Goal: Book appointment/travel/reservation

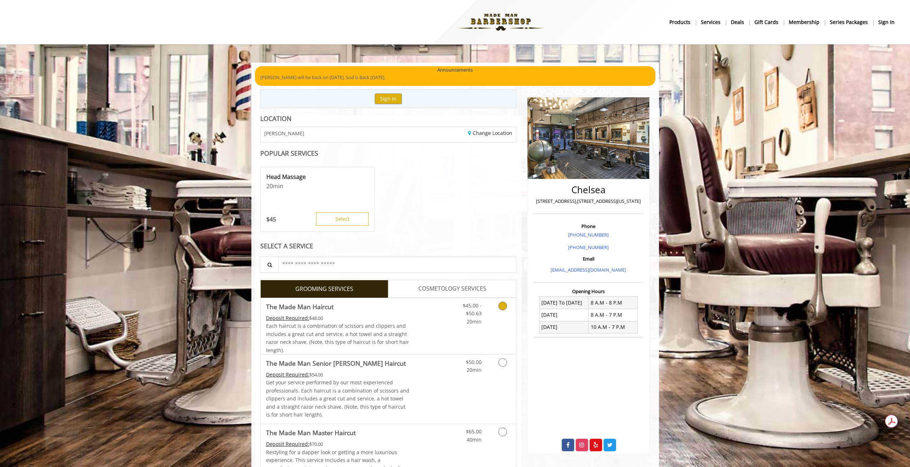
click at [391, 322] on div "Each haircut is a combination of scissors and clippers and includes a great cut…" at bounding box center [338, 338] width 144 height 32
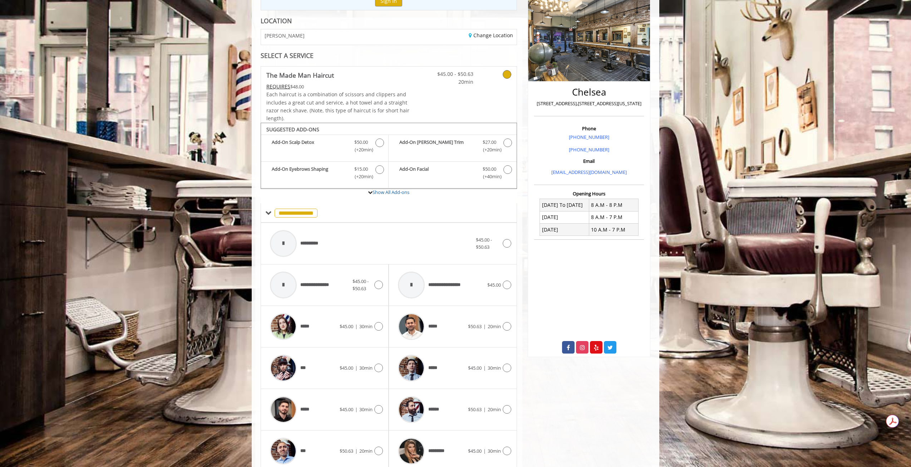
scroll to position [128, 0]
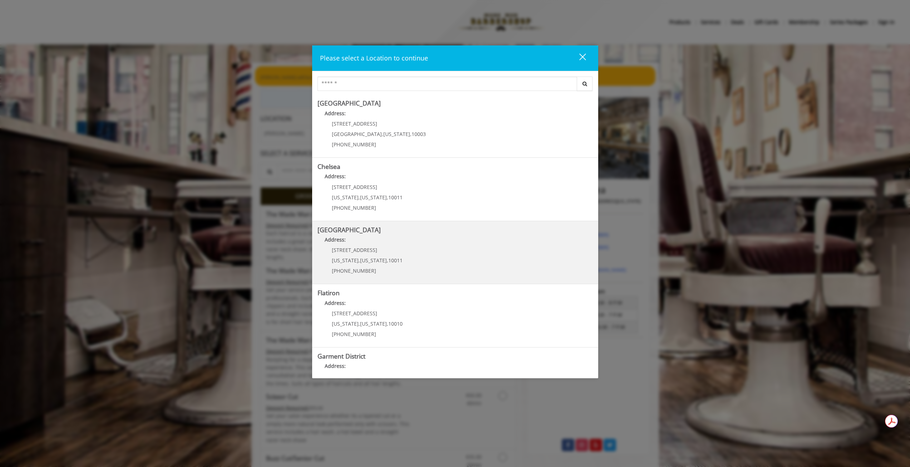
click at [367, 237] on Street "Address:" at bounding box center [455, 241] width 275 height 11
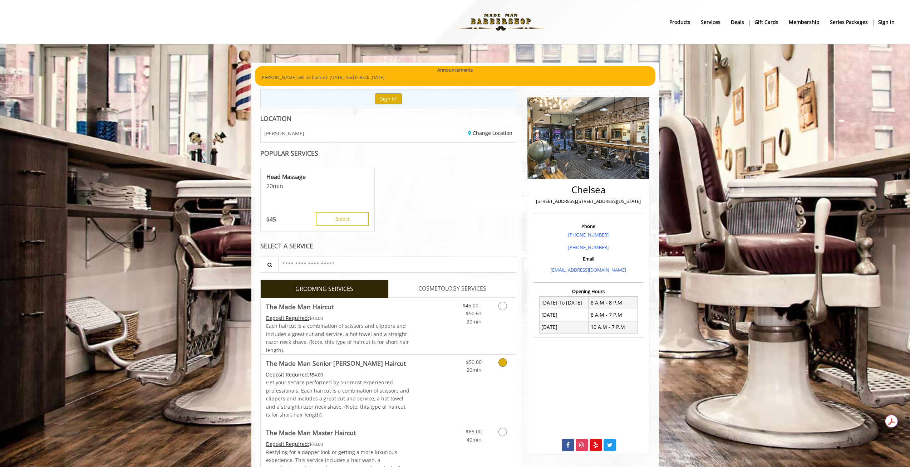
click at [487, 386] on div "$50.00 20min" at bounding box center [484, 388] width 64 height 69
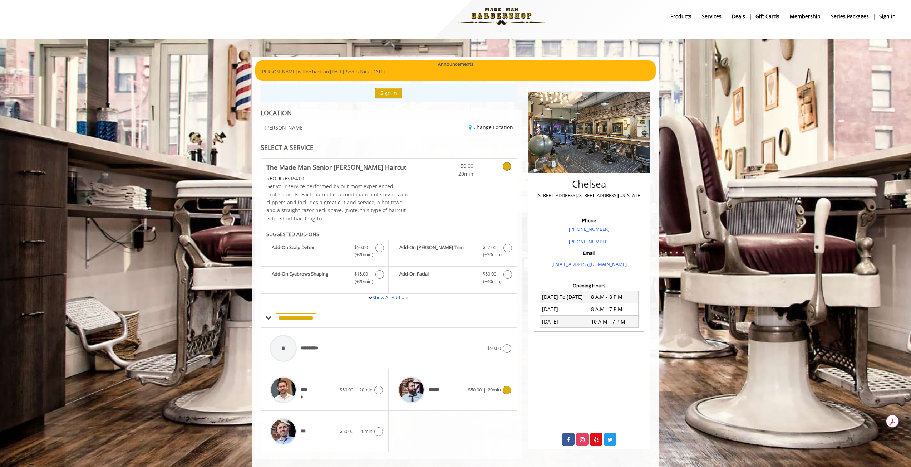
scroll to position [16, 0]
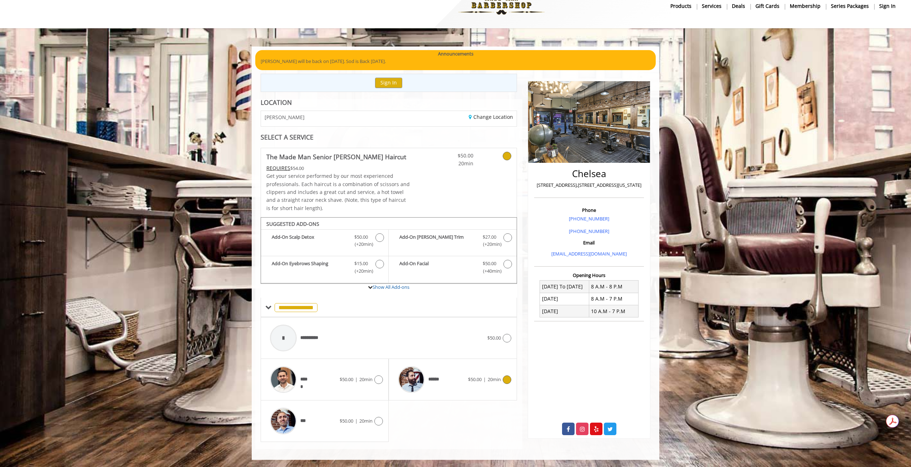
click at [426, 384] on div at bounding box center [411, 379] width 34 height 34
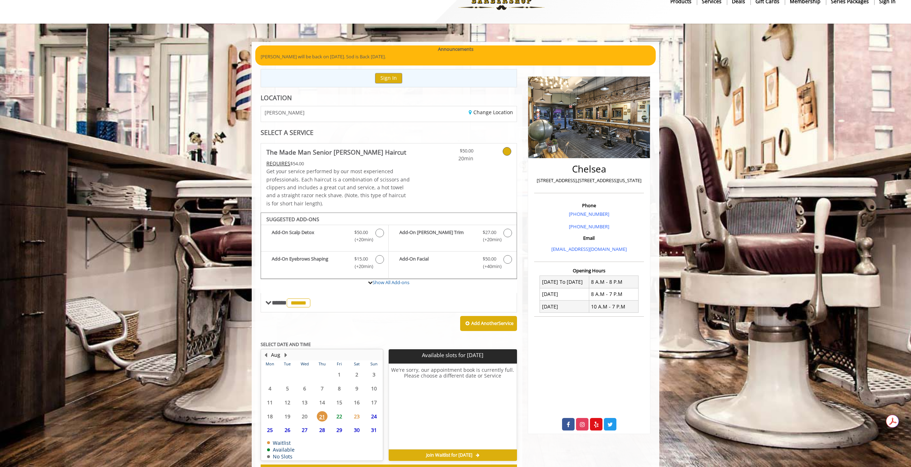
scroll to position [50, 0]
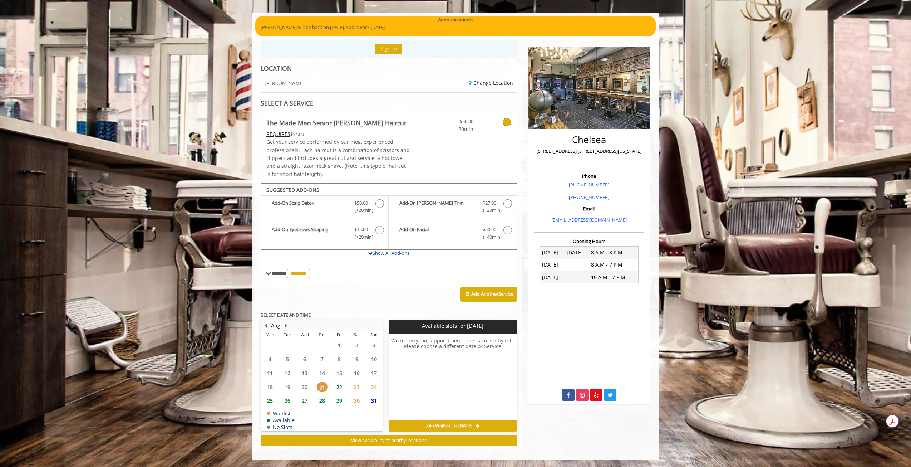
click at [340, 389] on span "22" at bounding box center [339, 387] width 11 height 10
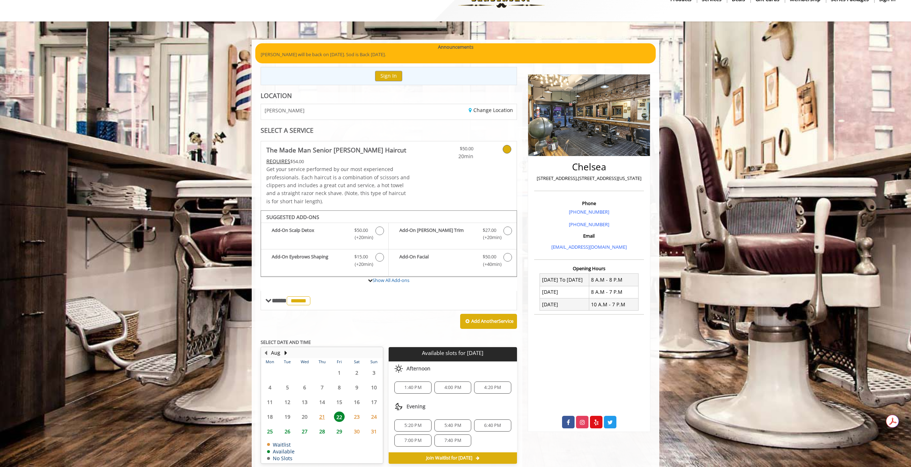
scroll to position [36, 0]
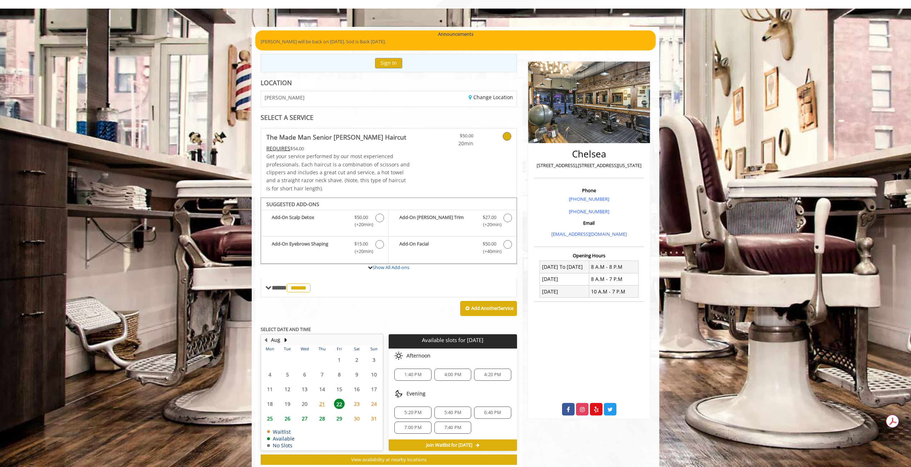
click at [447, 373] on span "4:00 PM" at bounding box center [453, 375] width 17 height 6
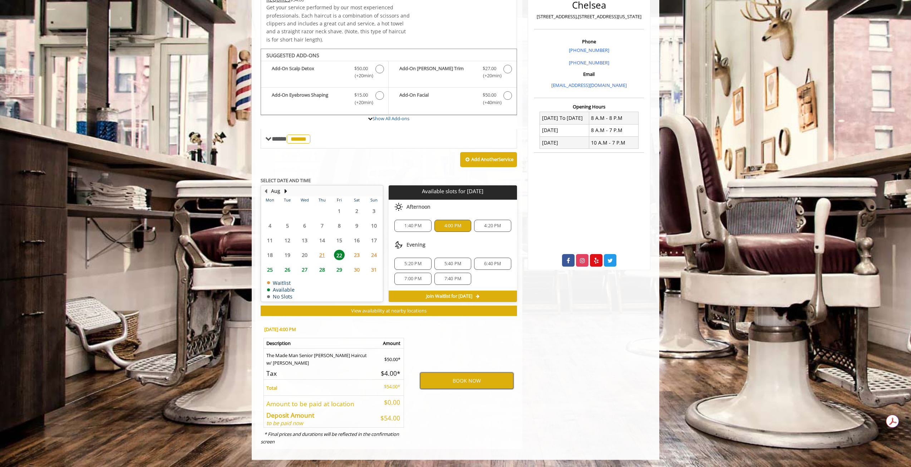
click at [463, 381] on button "BOOK NOW" at bounding box center [466, 380] width 93 height 16
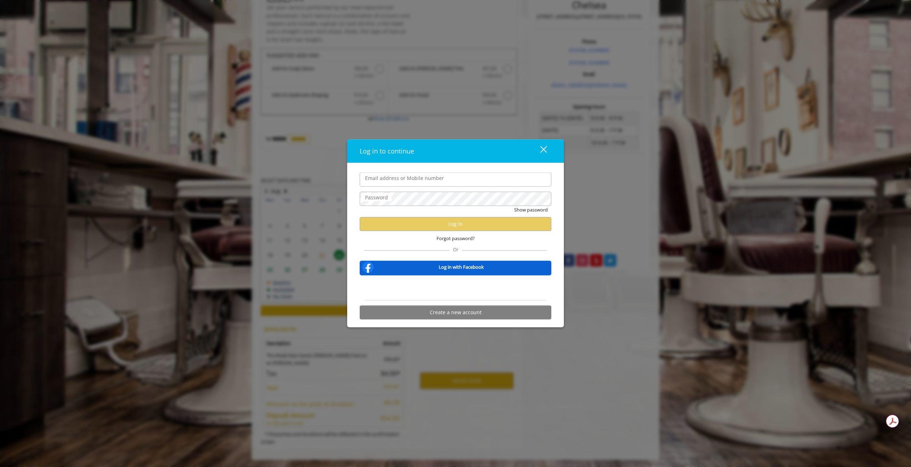
click at [388, 184] on input "Email address or Mobile number" at bounding box center [456, 179] width 192 height 14
type input "**********"
click at [403, 207] on div "Show password" at bounding box center [456, 211] width 192 height 11
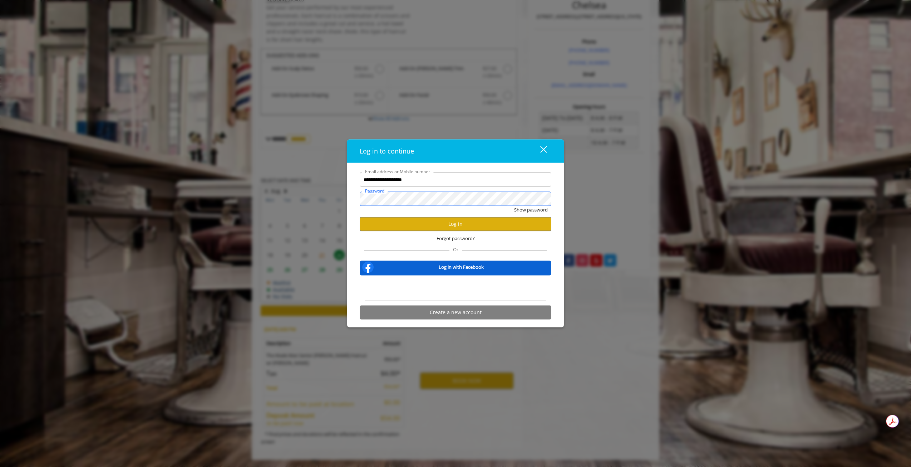
click at [514, 206] on button "Show password" at bounding box center [531, 210] width 34 height 8
click at [530, 210] on button "Hide password" at bounding box center [532, 210] width 32 height 8
click at [512, 222] on button "Log in" at bounding box center [456, 224] width 192 height 14
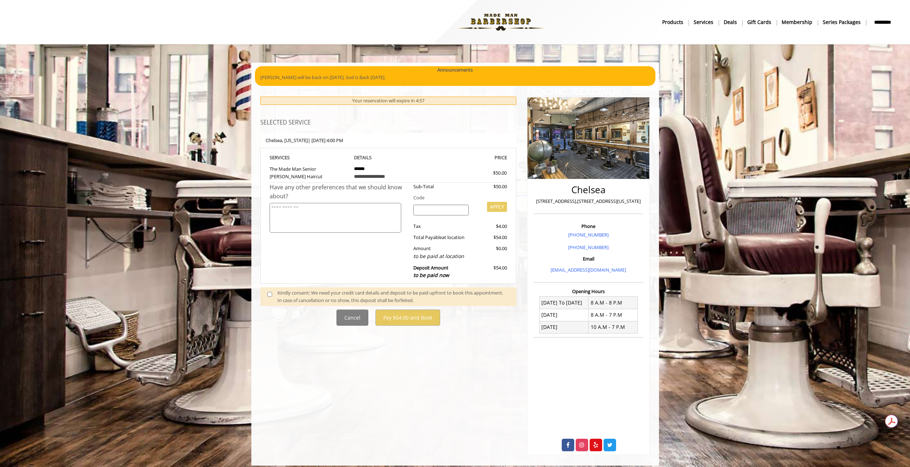
click at [271, 297] on span at bounding box center [272, 296] width 21 height 15
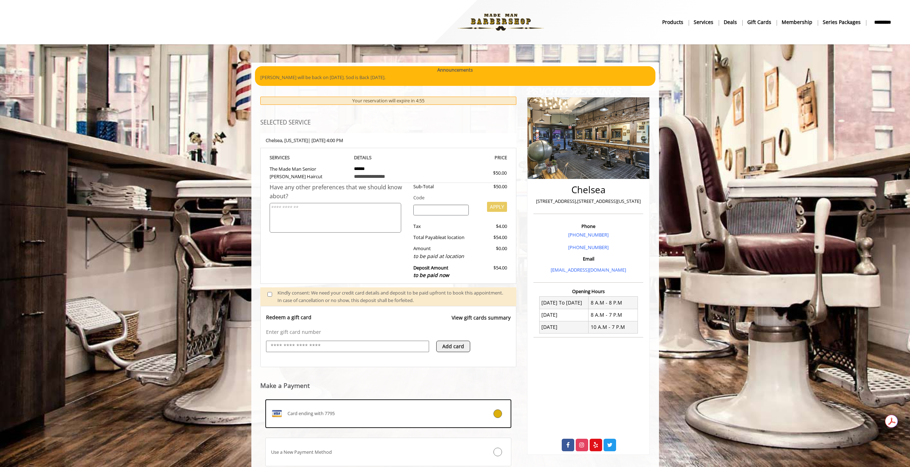
scroll to position [52, 0]
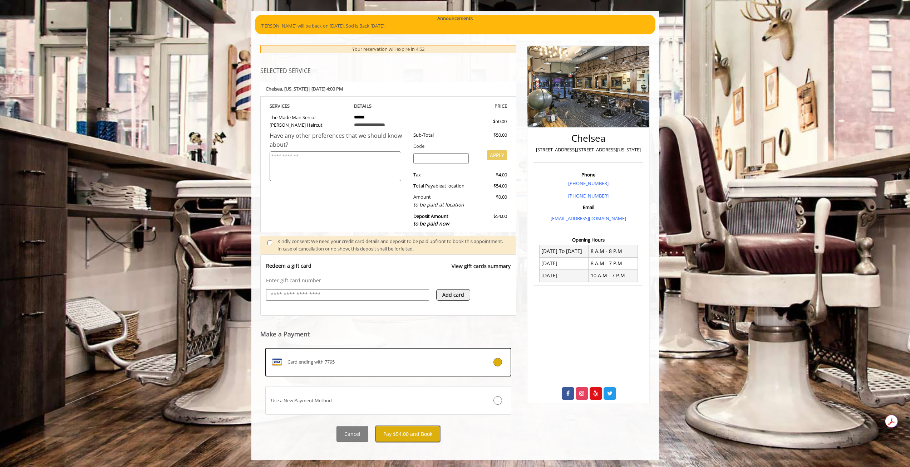
click at [424, 430] on button "Pay $54.00 and Book" at bounding box center [408, 434] width 65 height 16
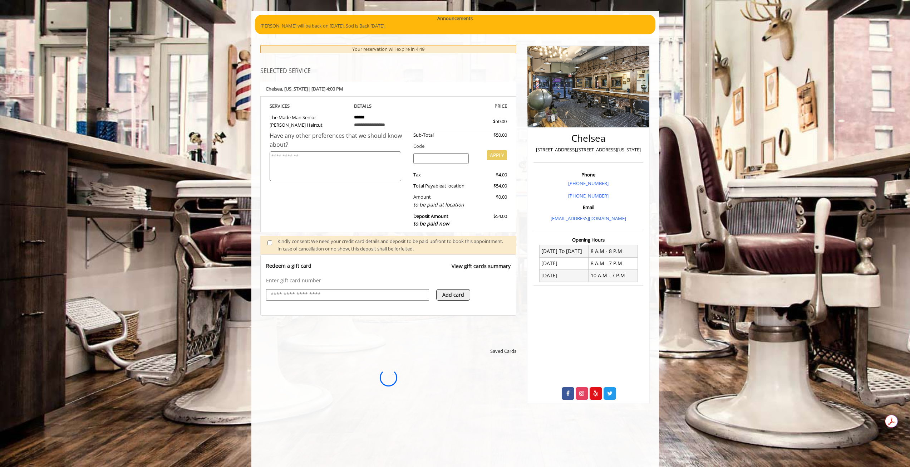
scroll to position [0, 0]
